Goal: Transaction & Acquisition: Purchase product/service

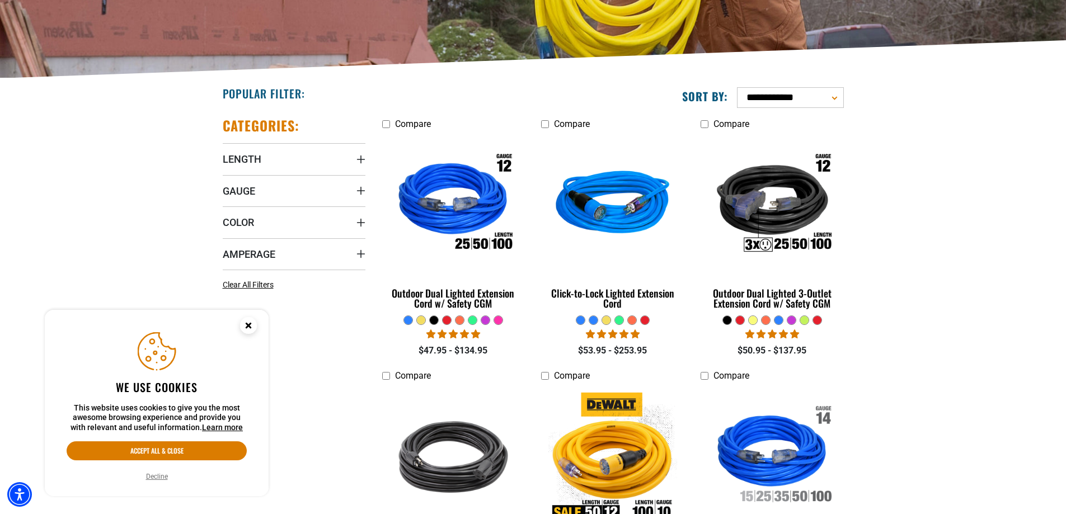
scroll to position [256, 0]
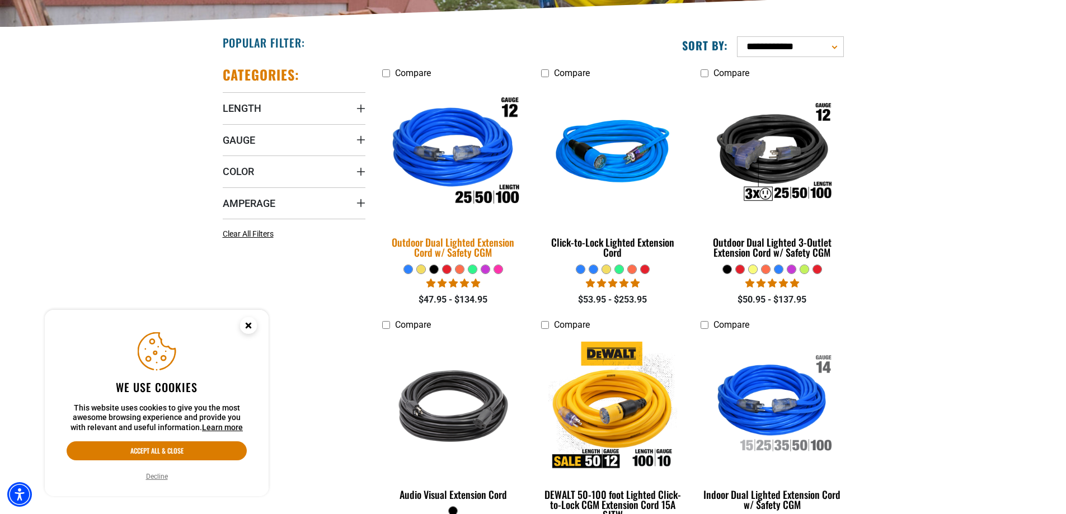
click at [483, 245] on div "Outdoor Dual Lighted Extension Cord w/ Safety CGM" at bounding box center [453, 247] width 143 height 20
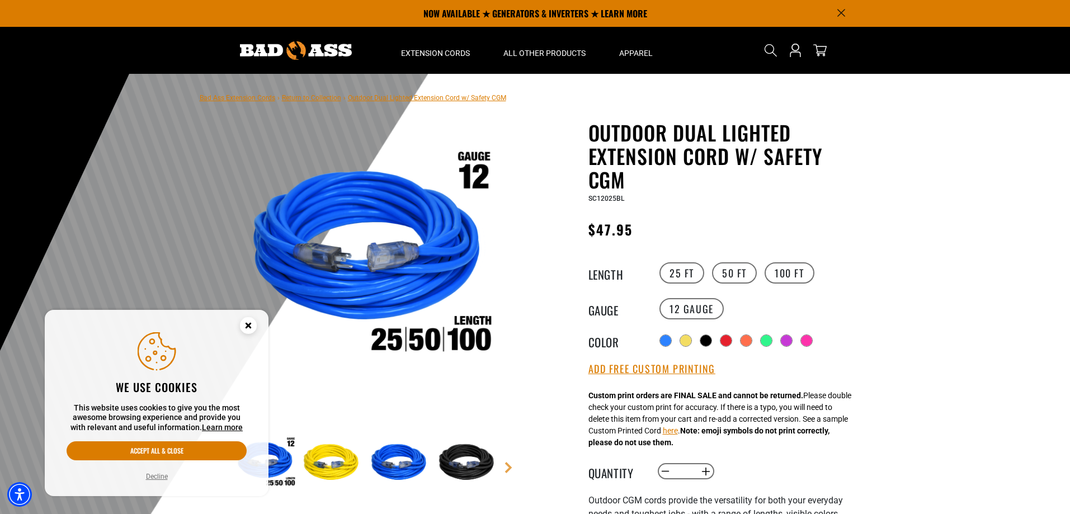
drag, startPoint x: 252, startPoint y: 326, endPoint x: 257, endPoint y: 323, distance: 6.1
click at [252, 325] on circle "Close this option" at bounding box center [248, 325] width 17 height 17
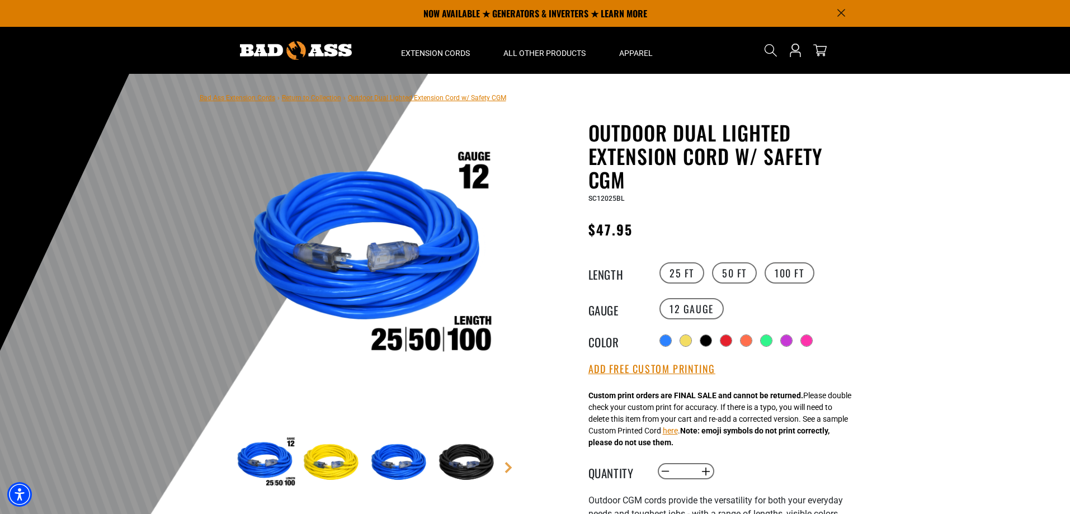
drag, startPoint x: 544, startPoint y: 232, endPoint x: 822, endPoint y: 197, distance: 280.2
click at [826, 193] on div "SC12025BL" at bounding box center [725, 197] width 274 height 13
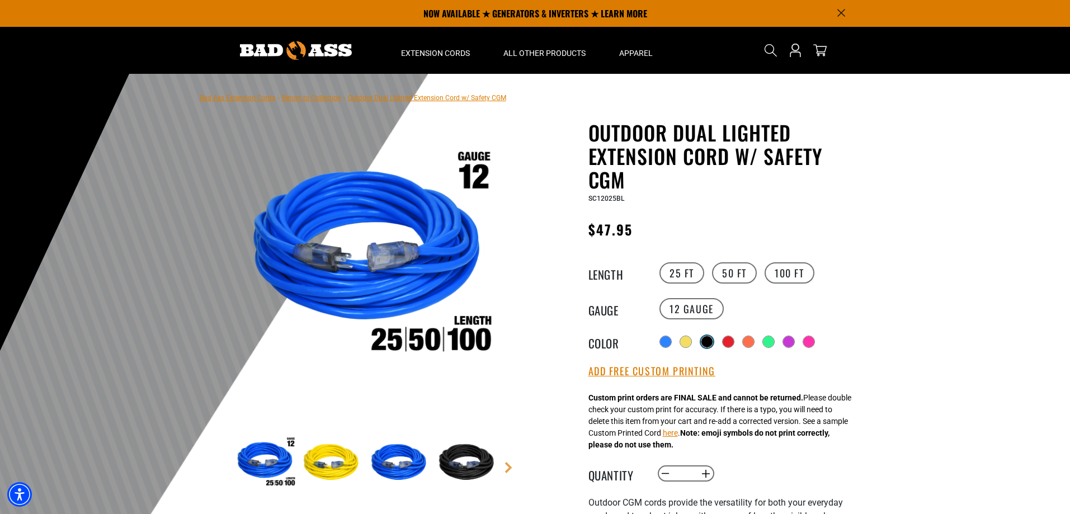
click at [709, 336] on div at bounding box center [706, 341] width 11 height 11
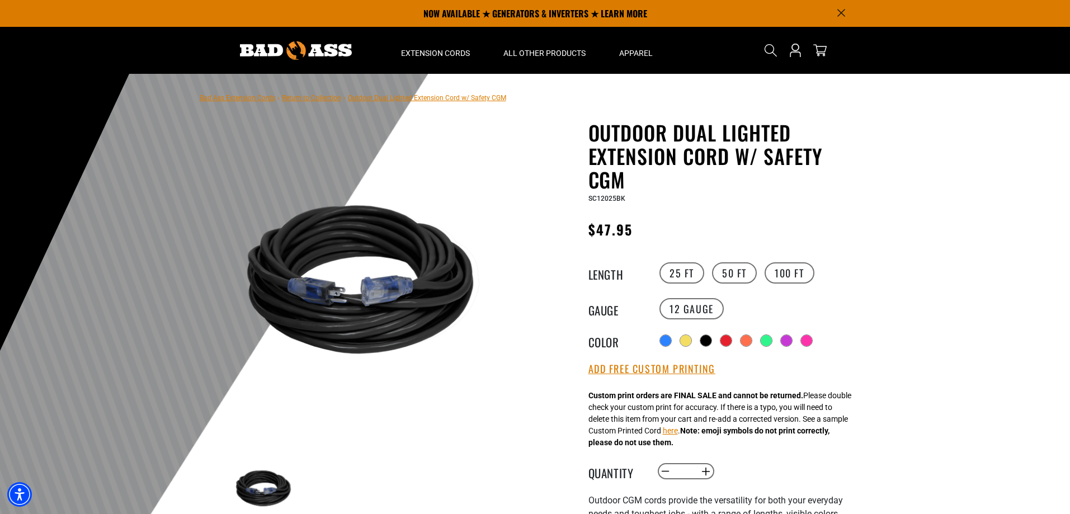
drag, startPoint x: 443, startPoint y: 201, endPoint x: 475, endPoint y: 187, distance: 35.1
click at [475, 190] on img at bounding box center [368, 284] width 270 height 270
